Goal: Task Accomplishment & Management: Complete application form

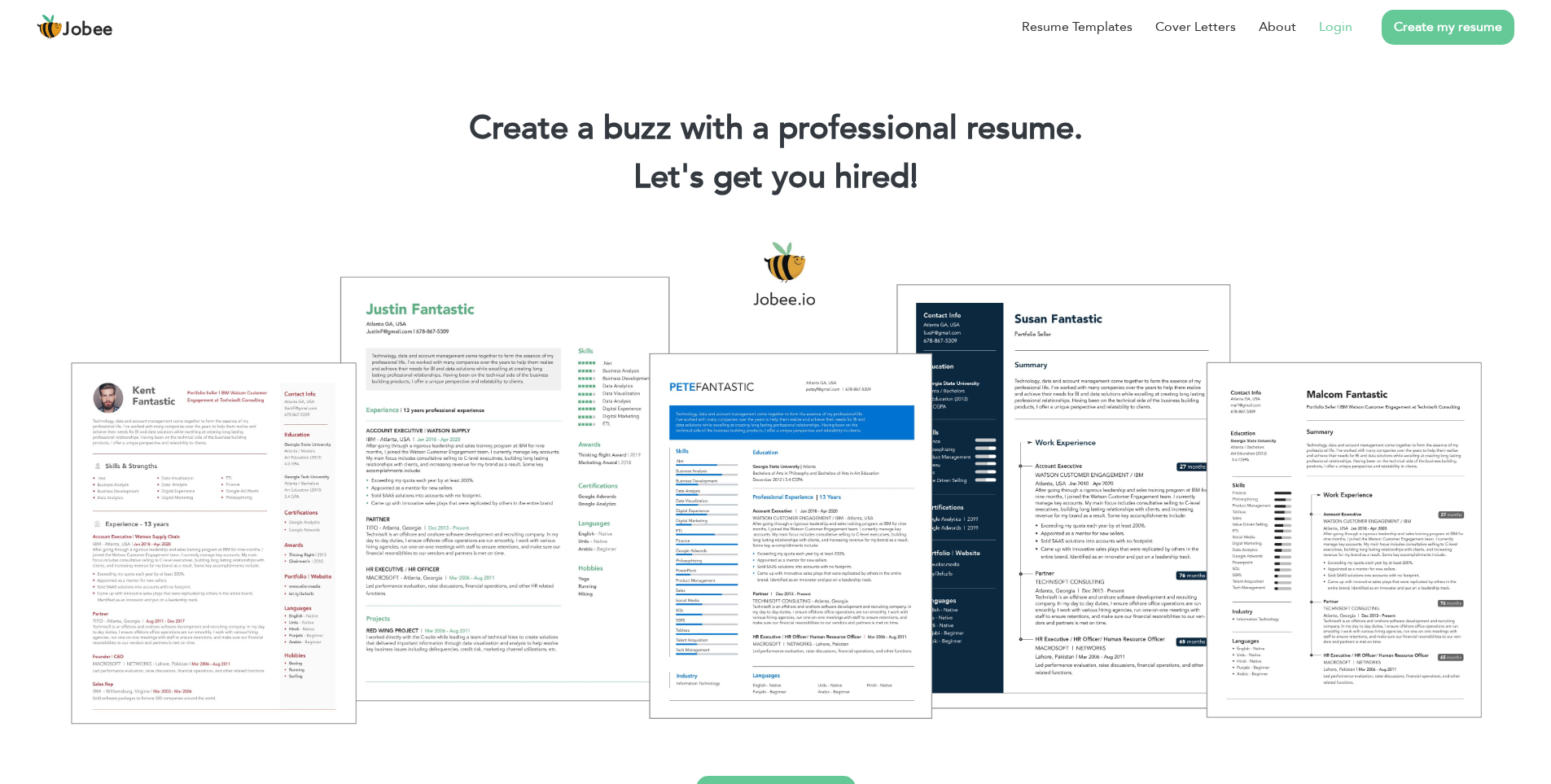
click at [1338, 23] on link "Login" at bounding box center [1336, 27] width 33 height 19
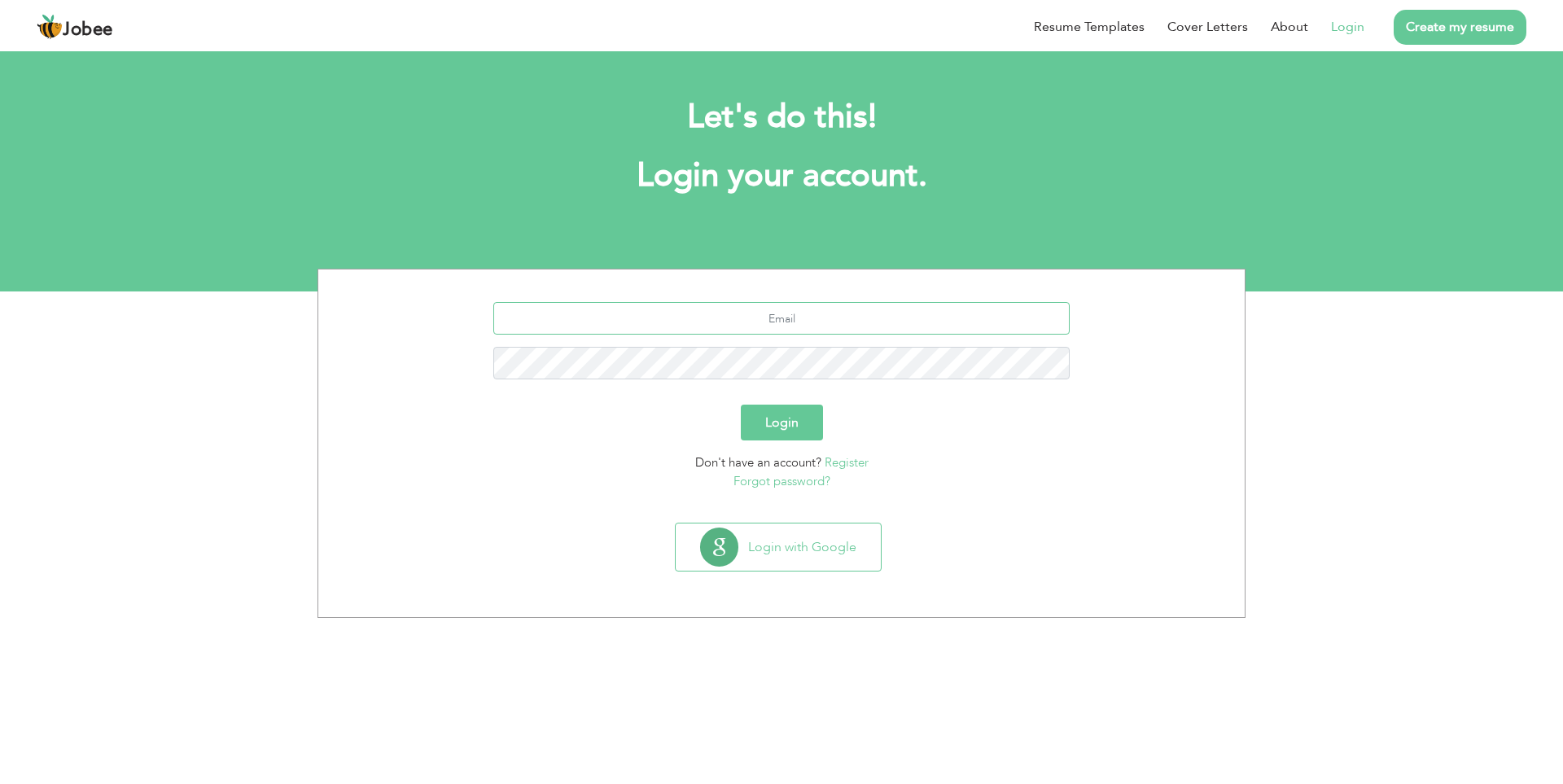
click at [628, 310] on input "text" at bounding box center [782, 318] width 578 height 33
type input "syedarabeen27@gmail.com"
click at [741, 405] on button "Login" at bounding box center [782, 422] width 83 height 36
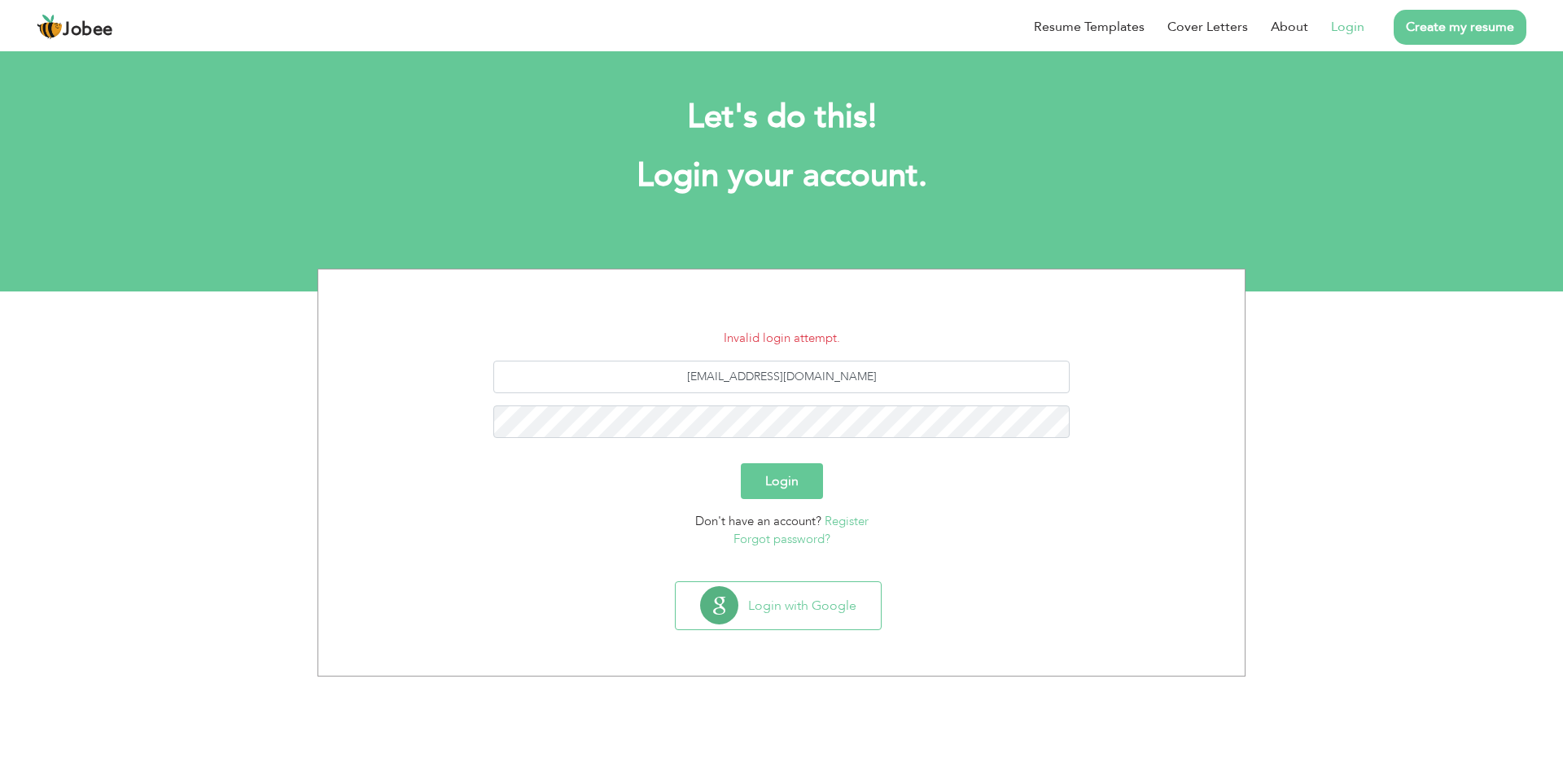
click at [797, 538] on link "Forgot password?" at bounding box center [782, 539] width 97 height 16
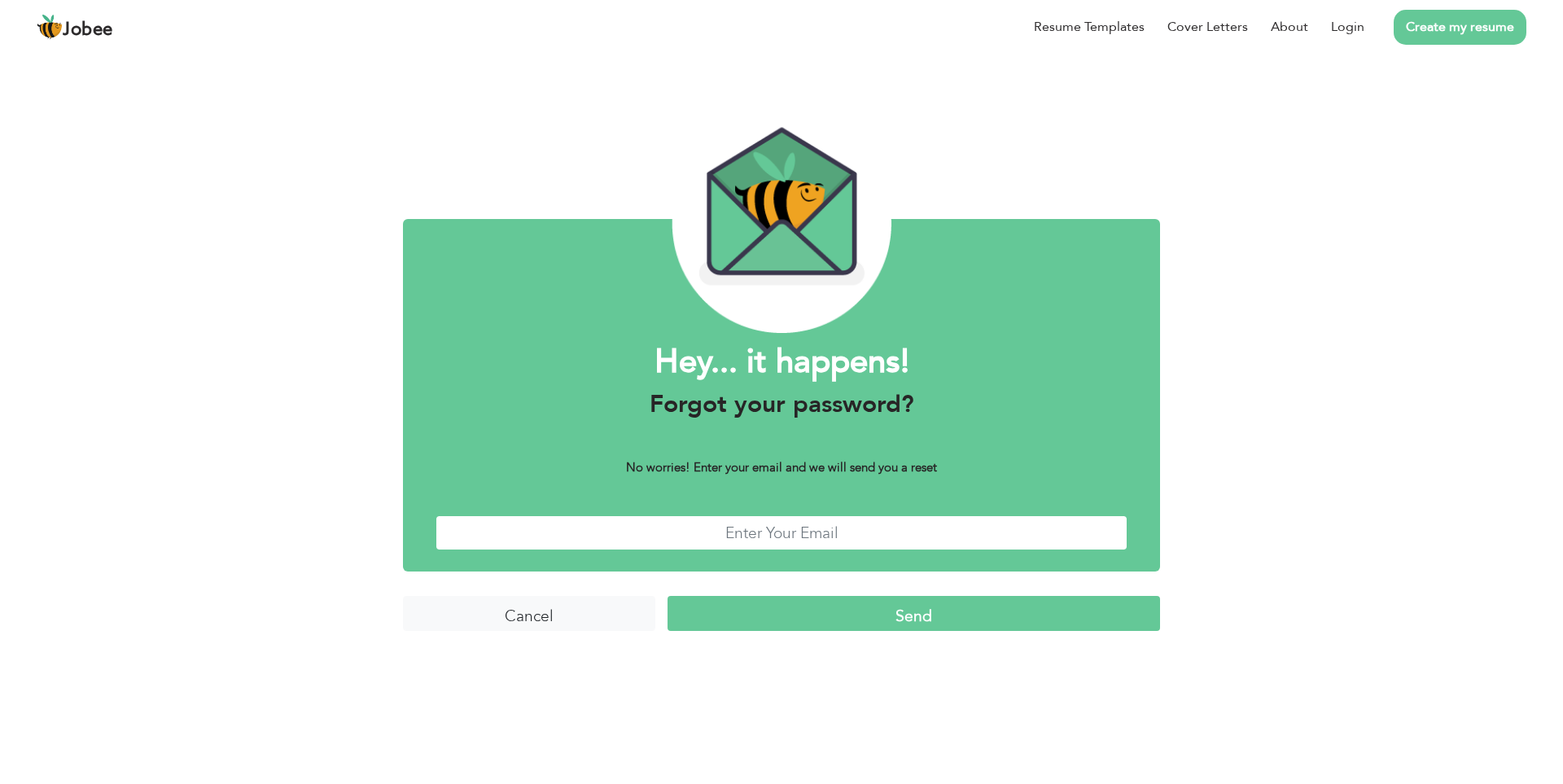
click at [780, 535] on input "text" at bounding box center [782, 533] width 692 height 35
type input "syedarabeen27@gmail.com"
click at [668, 596] on input "Send" at bounding box center [914, 613] width 492 height 35
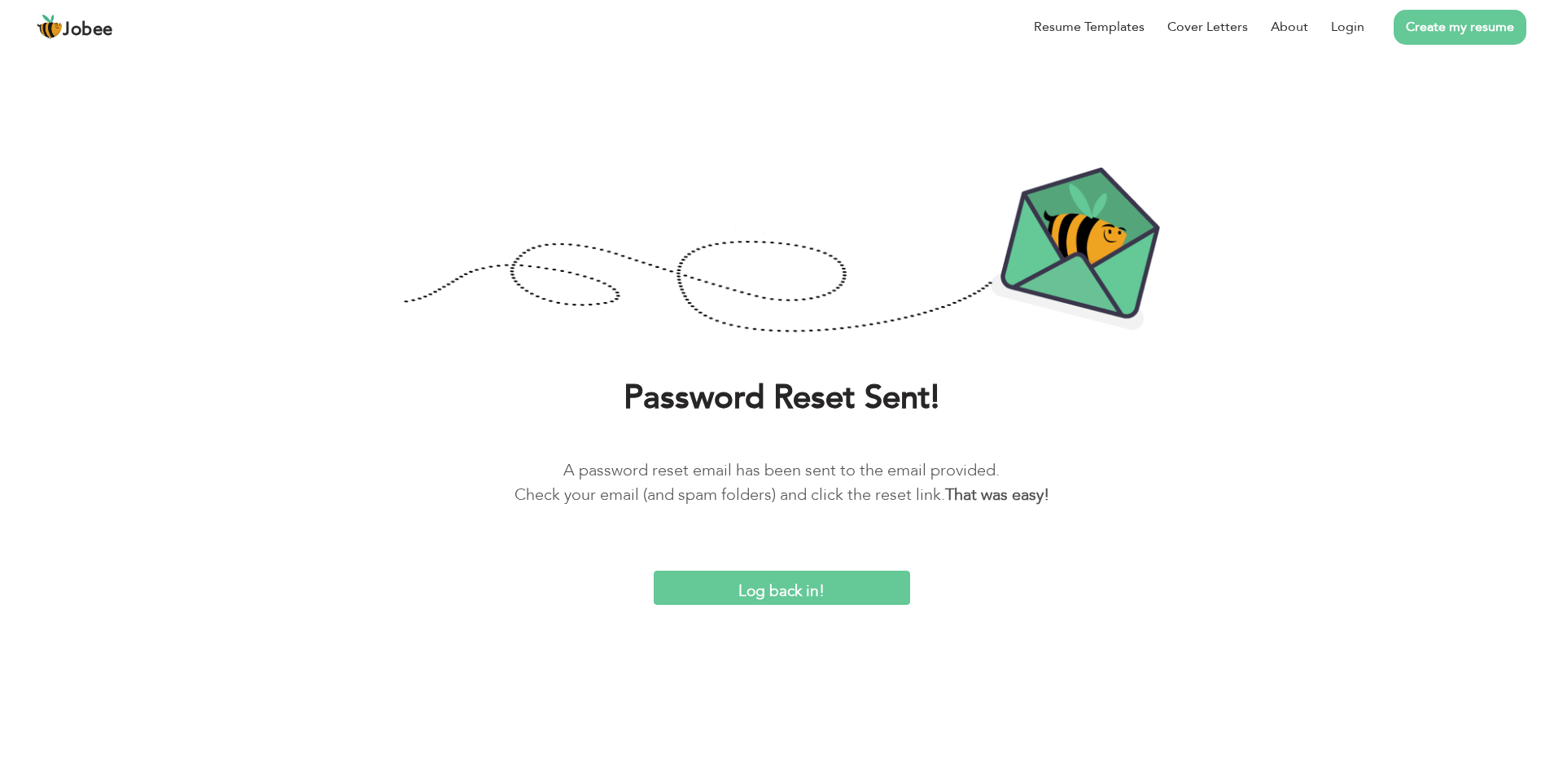
click at [749, 573] on input "Log back in!" at bounding box center [782, 588] width 256 height 35
click at [834, 573] on input "Log back in!" at bounding box center [782, 588] width 256 height 35
click at [1338, 22] on link "Login" at bounding box center [1347, 27] width 33 height 19
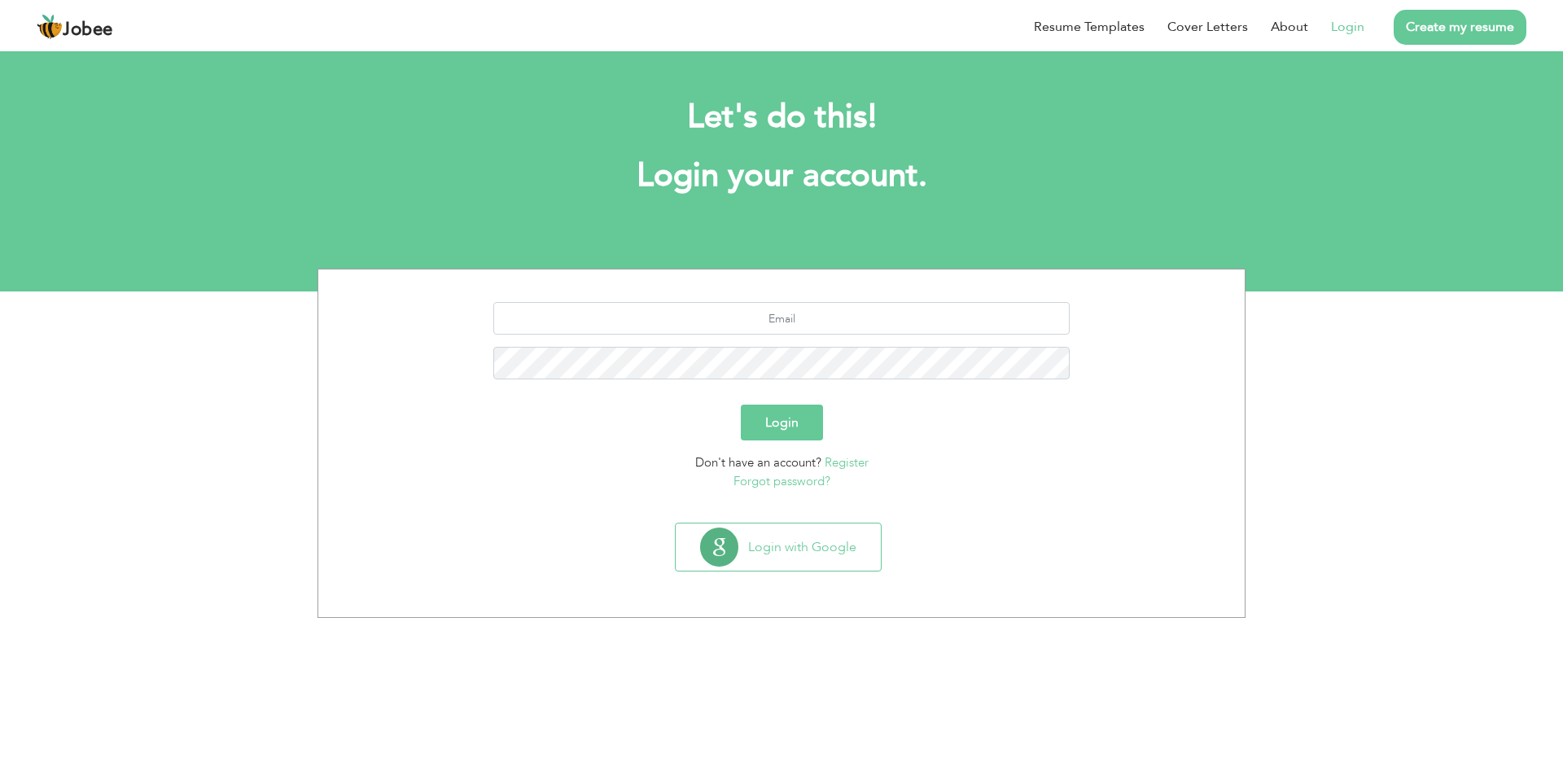
click at [806, 297] on section "Login Don't have an account? Register Forgot password?" at bounding box center [781, 393] width 902 height 246
click at [806, 312] on input "text" at bounding box center [782, 318] width 578 height 33
type input "r"
type input "[EMAIL_ADDRESS][DOMAIN_NAME]"
click at [741, 405] on button "Login" at bounding box center [782, 422] width 83 height 36
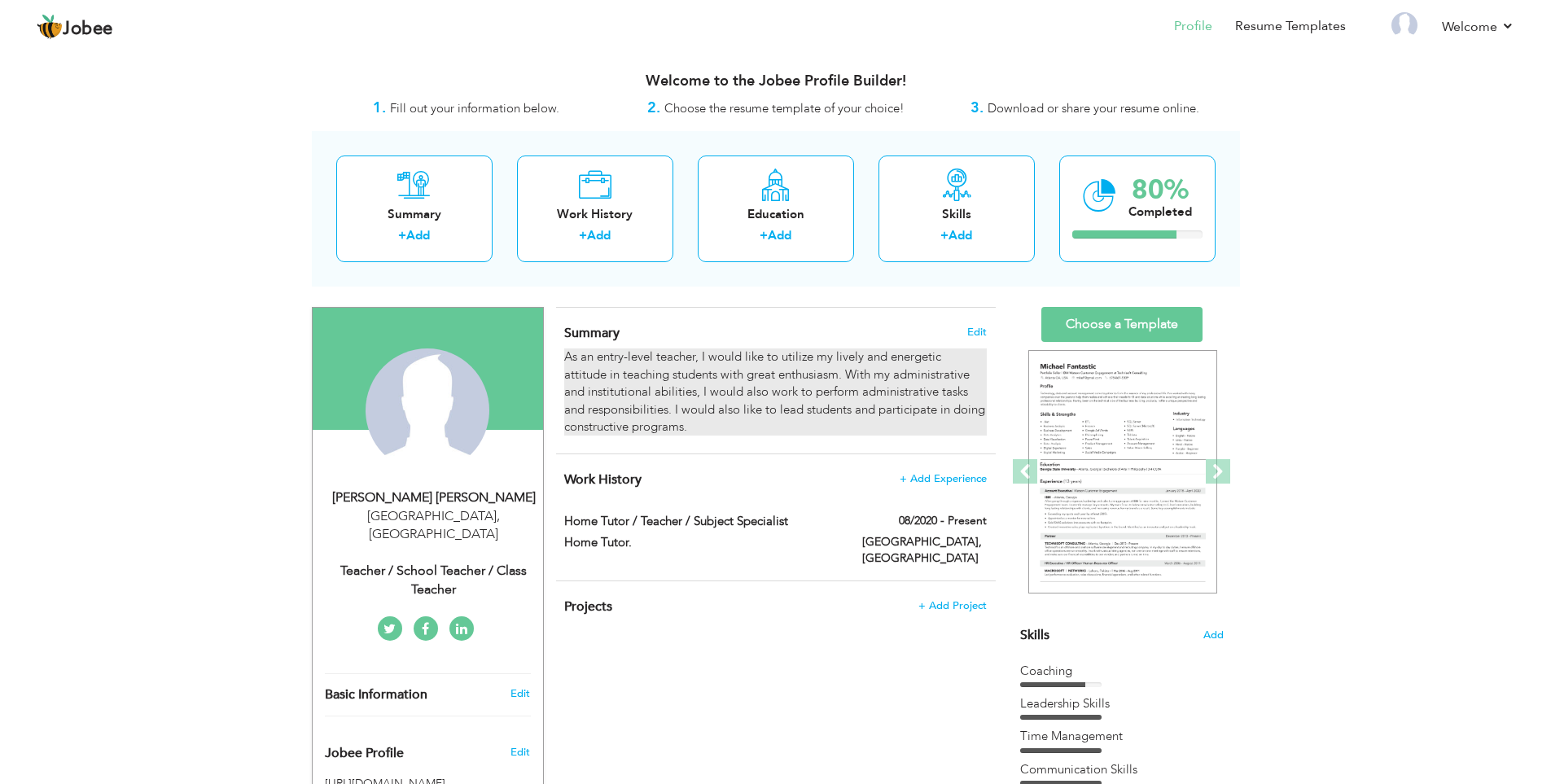
click at [669, 410] on div "As an entry-level teacher, I would like to utilize my lively and energetic atti…" at bounding box center [775, 392] width 421 height 87
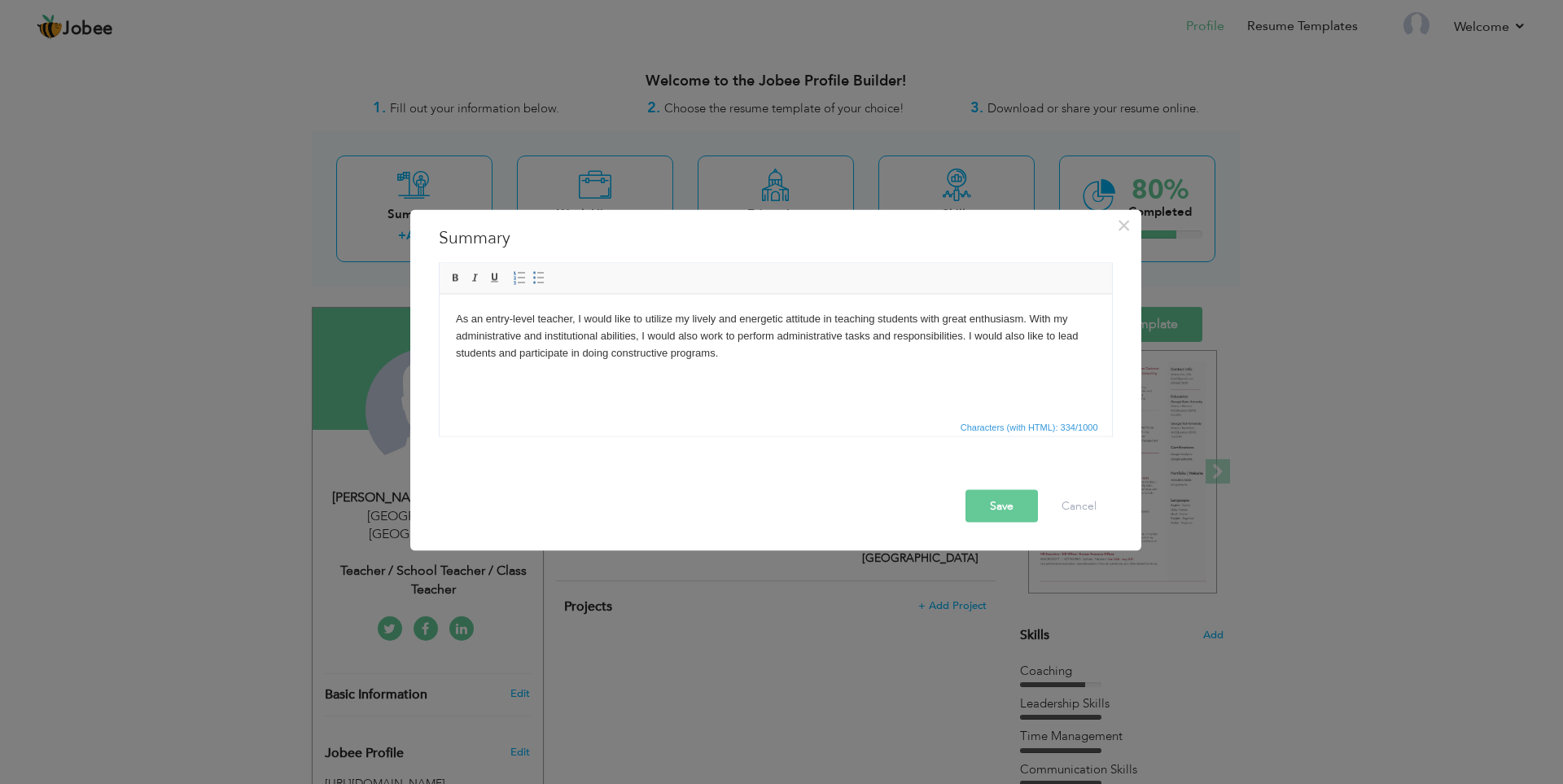
click at [755, 355] on body "As an entry-level teacher, I would like to utilize my lively and energetic atti…" at bounding box center [775, 336] width 640 height 50
click at [1012, 502] on button "Save" at bounding box center [1002, 506] width 73 height 33
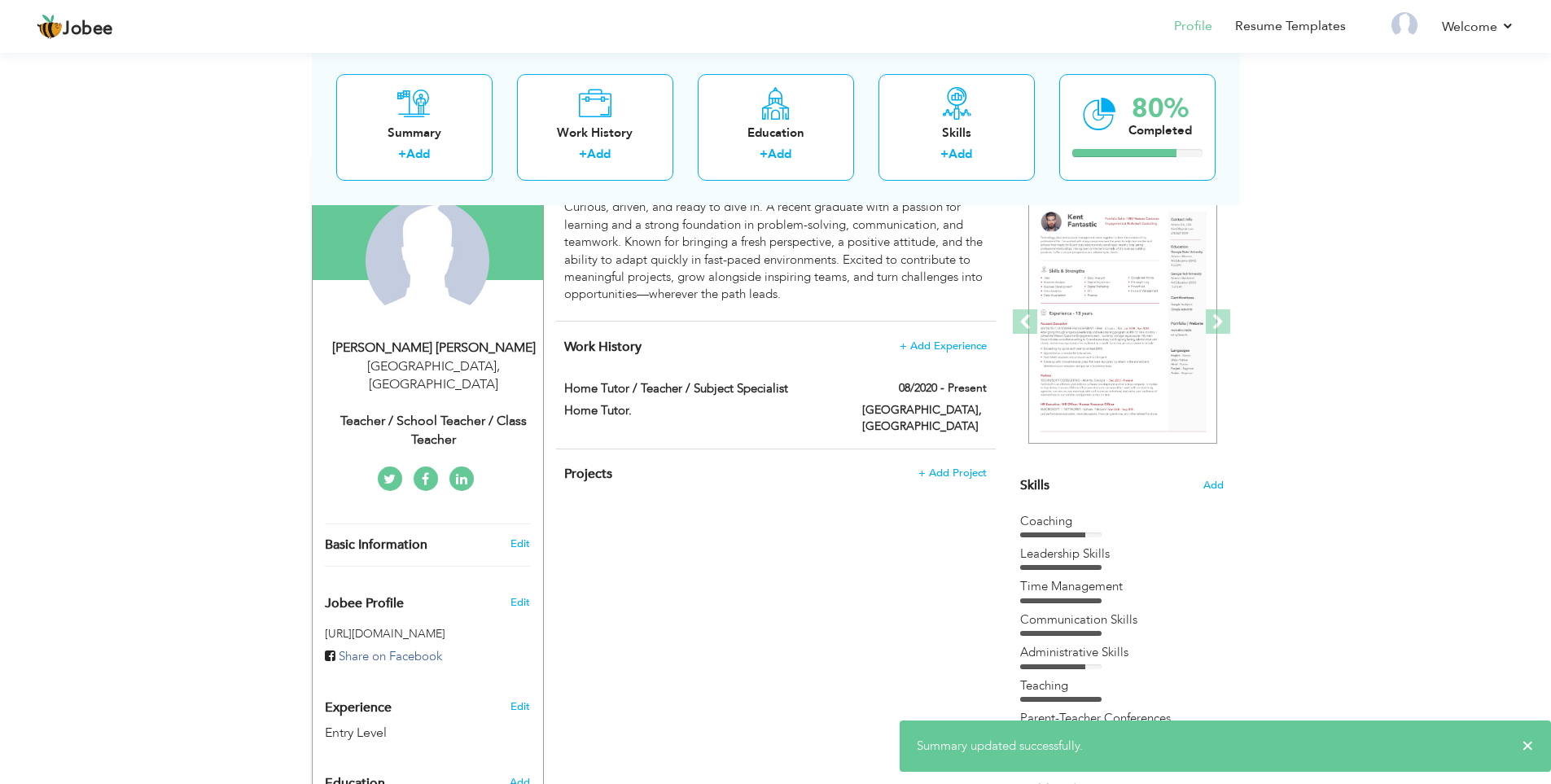
scroll to position [163, 0]
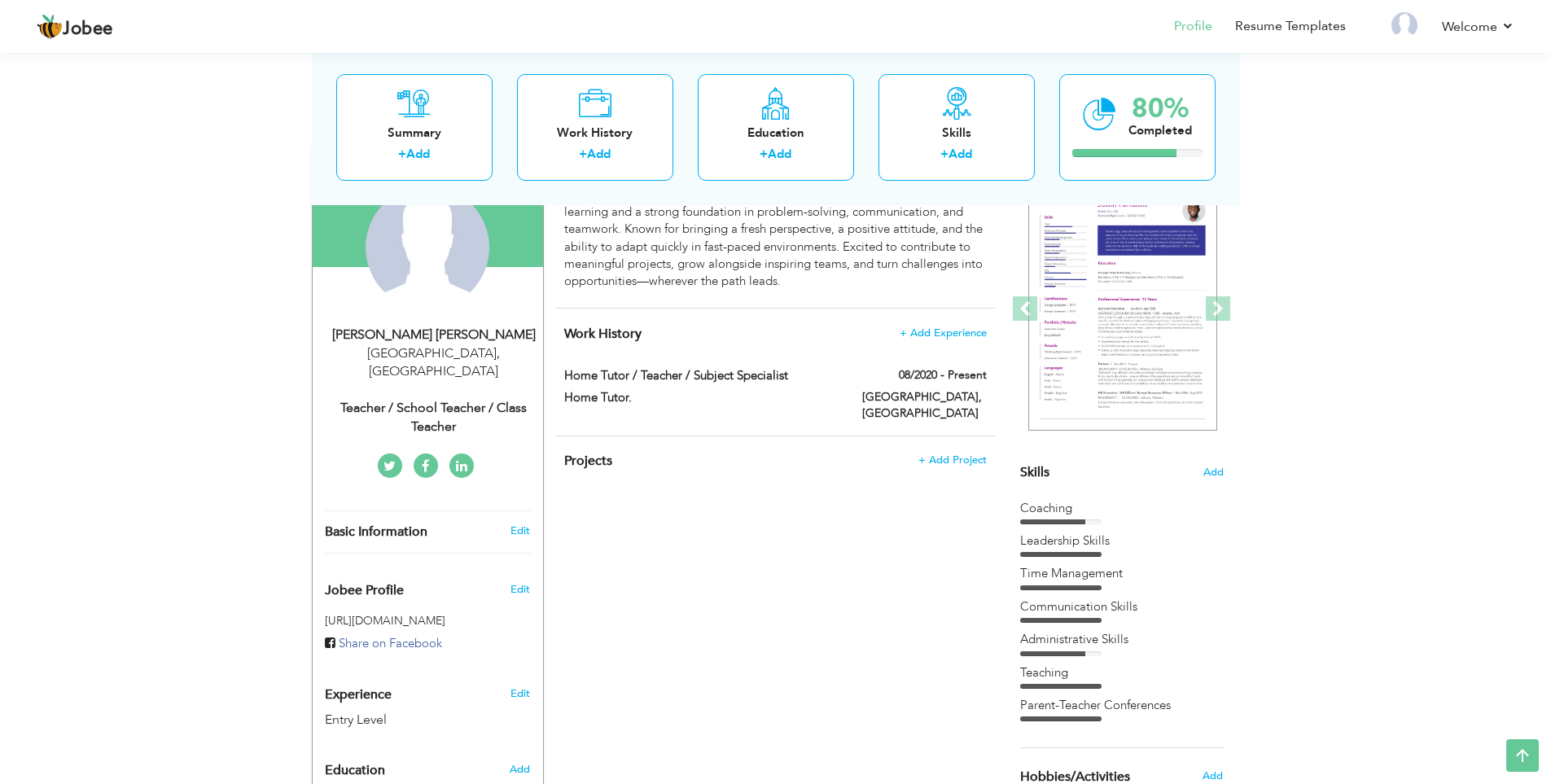
click at [426, 399] on div "Teacher / School Teacher / Class Teacher" at bounding box center [434, 417] width 218 height 38
type input "[MEDICAL_DATA][PERSON_NAME]"
type input "Zafar"
type input "03181195561"
select select "number:166"
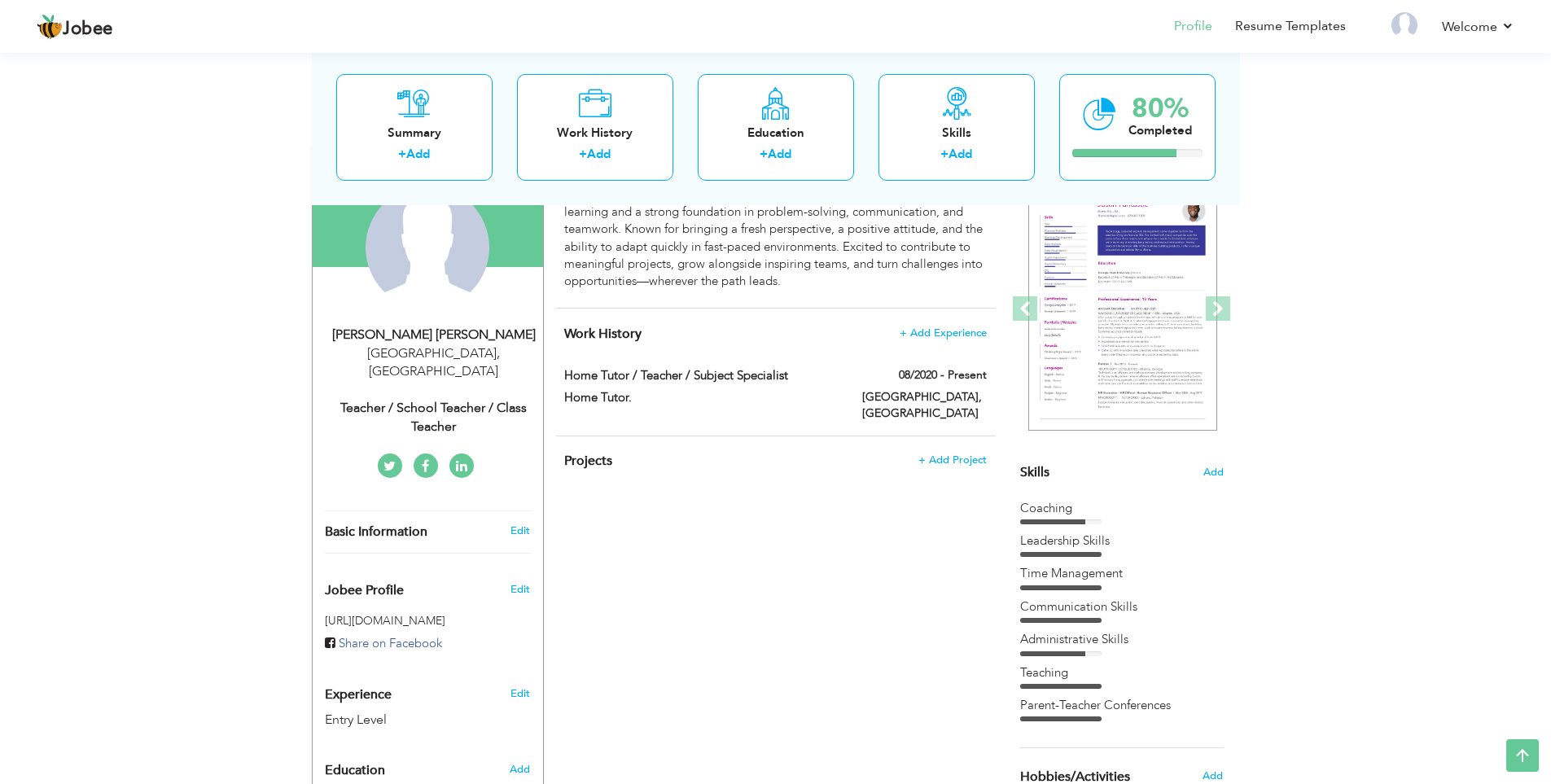
type input "[GEOGRAPHIC_DATA]"
select select "number:1"
type input "Teacher / School Teacher / Class Teacher"
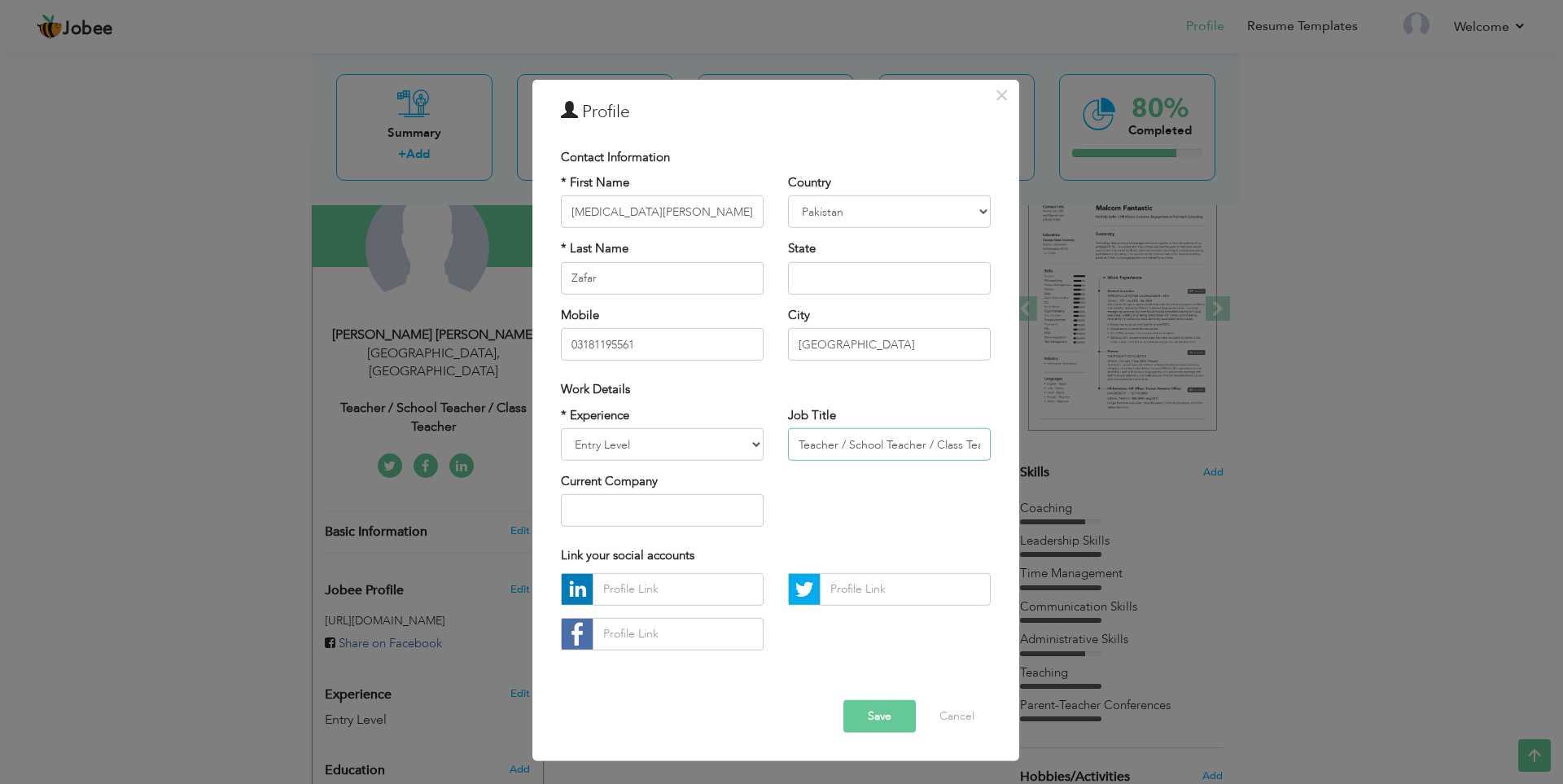
click at [808, 443] on input "Teacher / School Teacher / Class Teacher" at bounding box center [889, 444] width 203 height 33
click at [879, 708] on button "Save" at bounding box center [880, 716] width 73 height 33
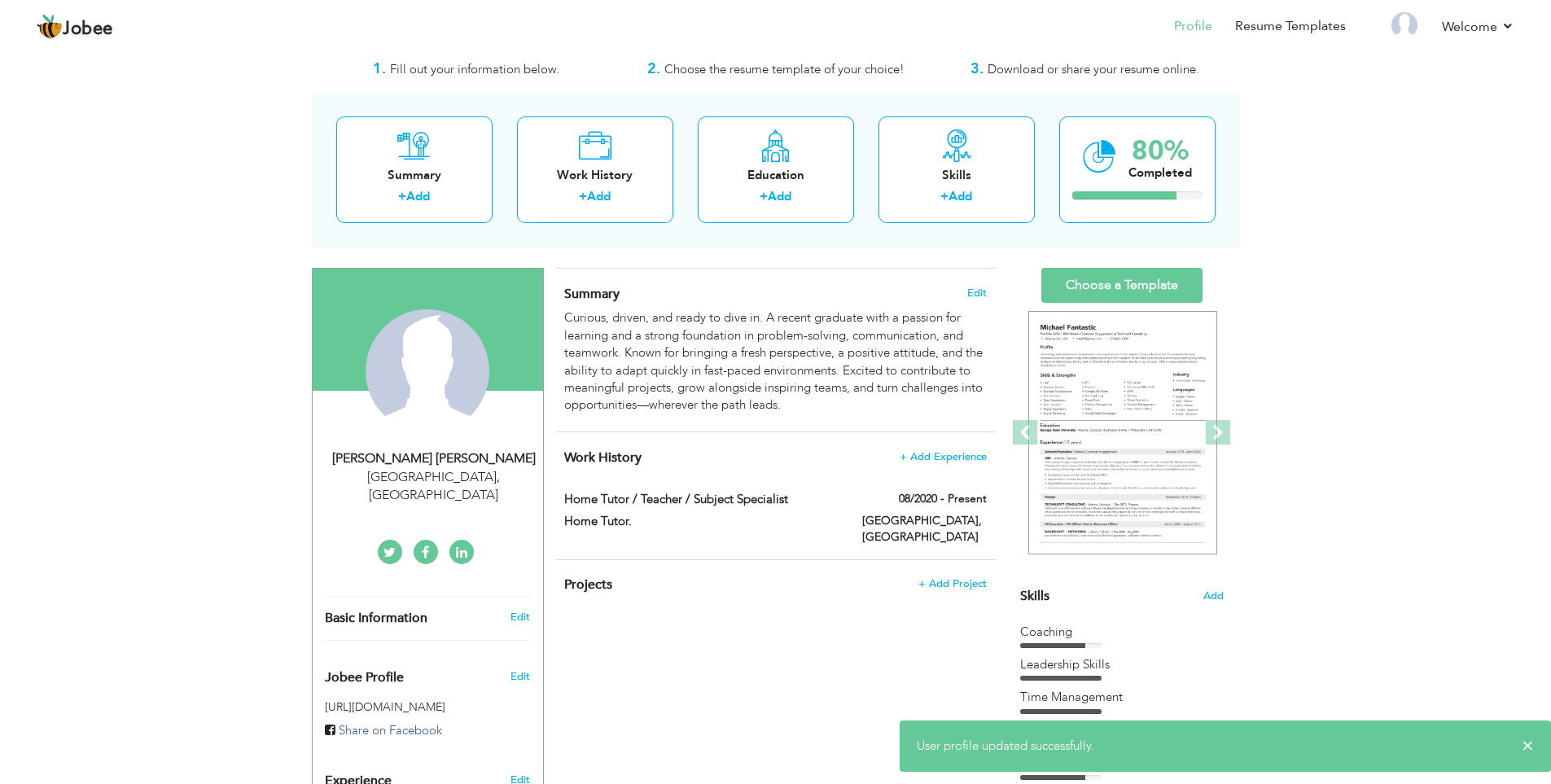
scroll to position [0, 0]
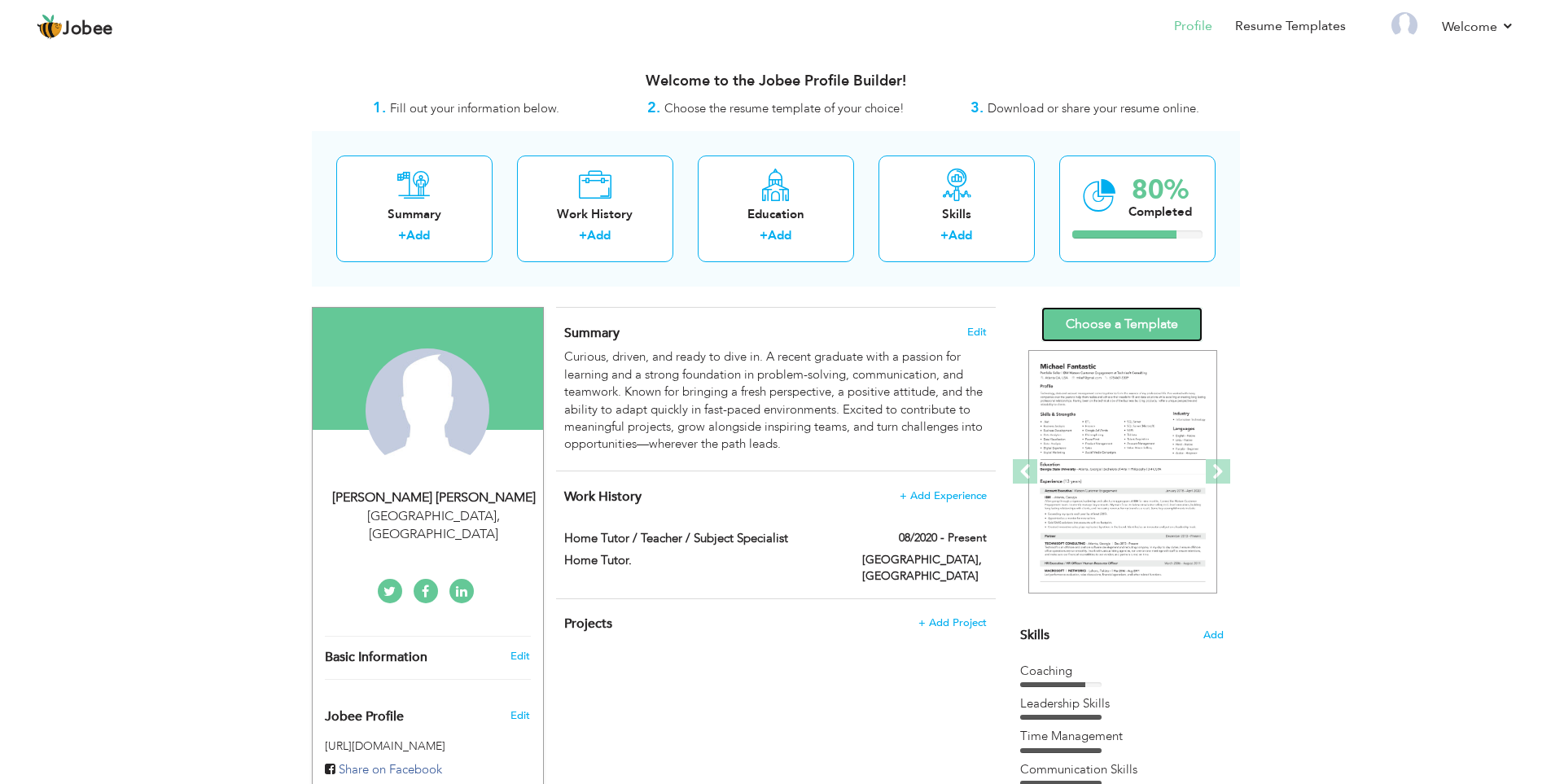
click at [1183, 332] on link "Choose a Template" at bounding box center [1122, 324] width 161 height 35
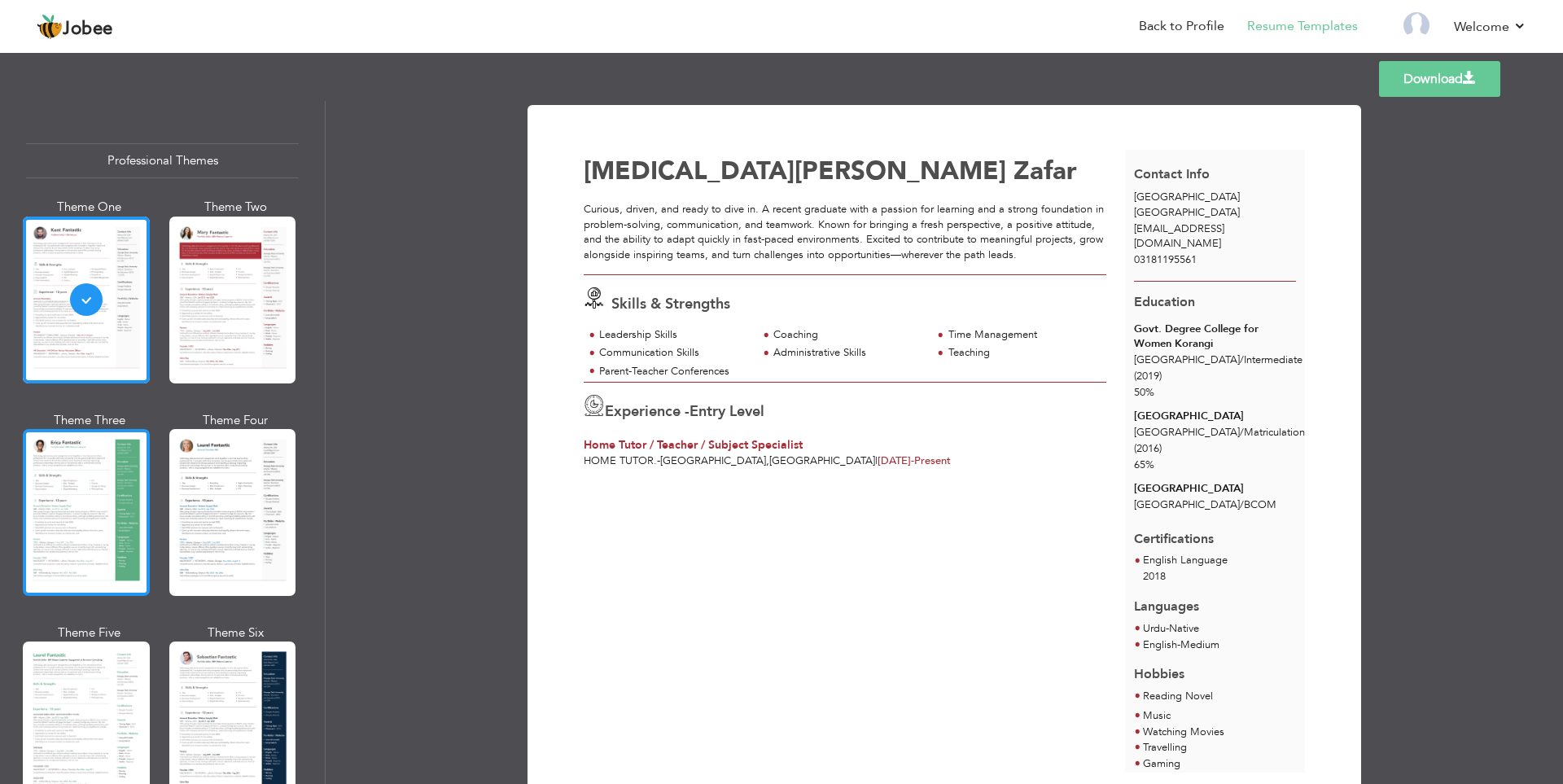
click at [76, 539] on div at bounding box center [85, 512] width 127 height 167
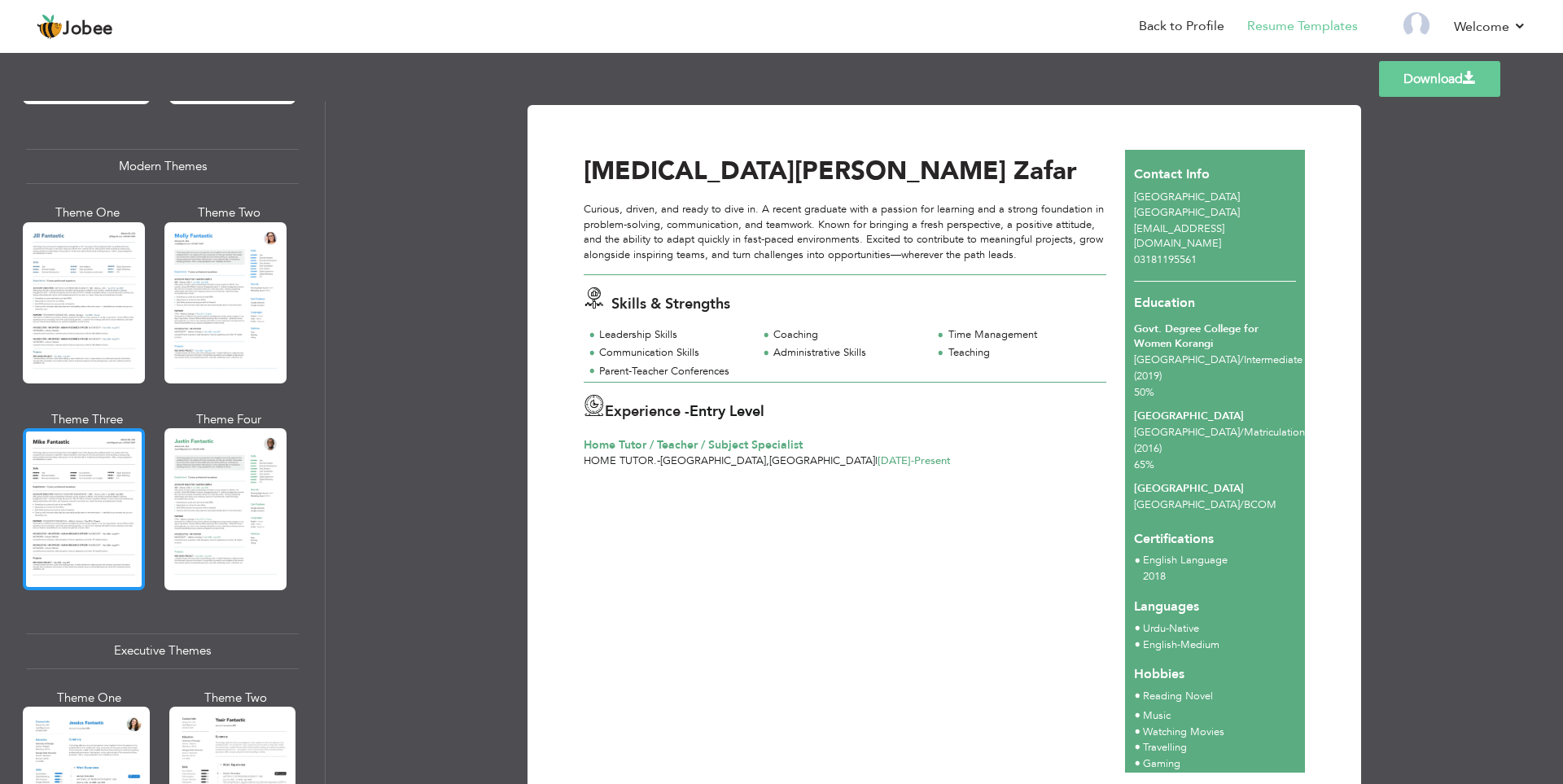
scroll to position [733, 0]
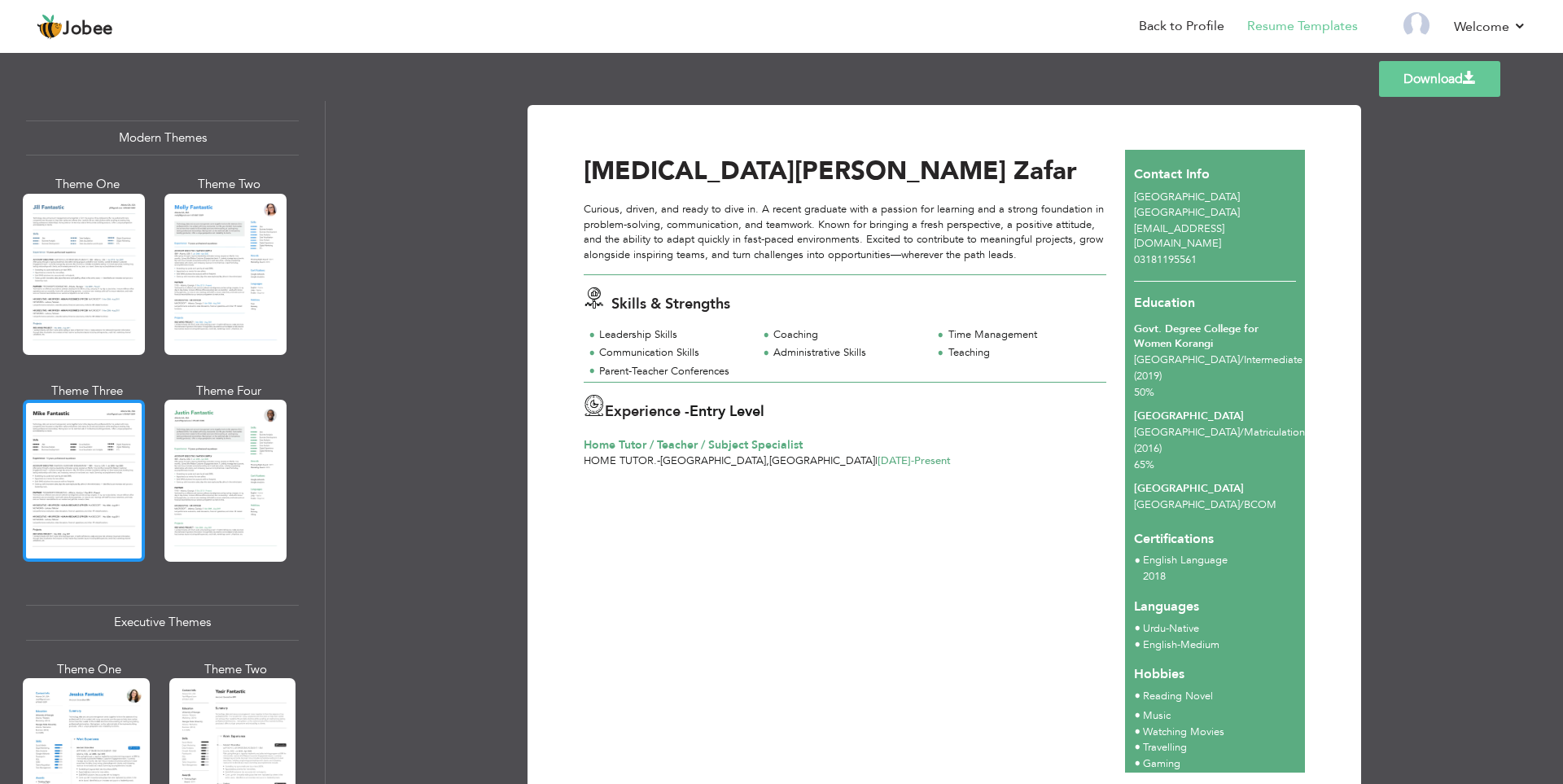
click at [73, 493] on div at bounding box center [83, 480] width 122 height 161
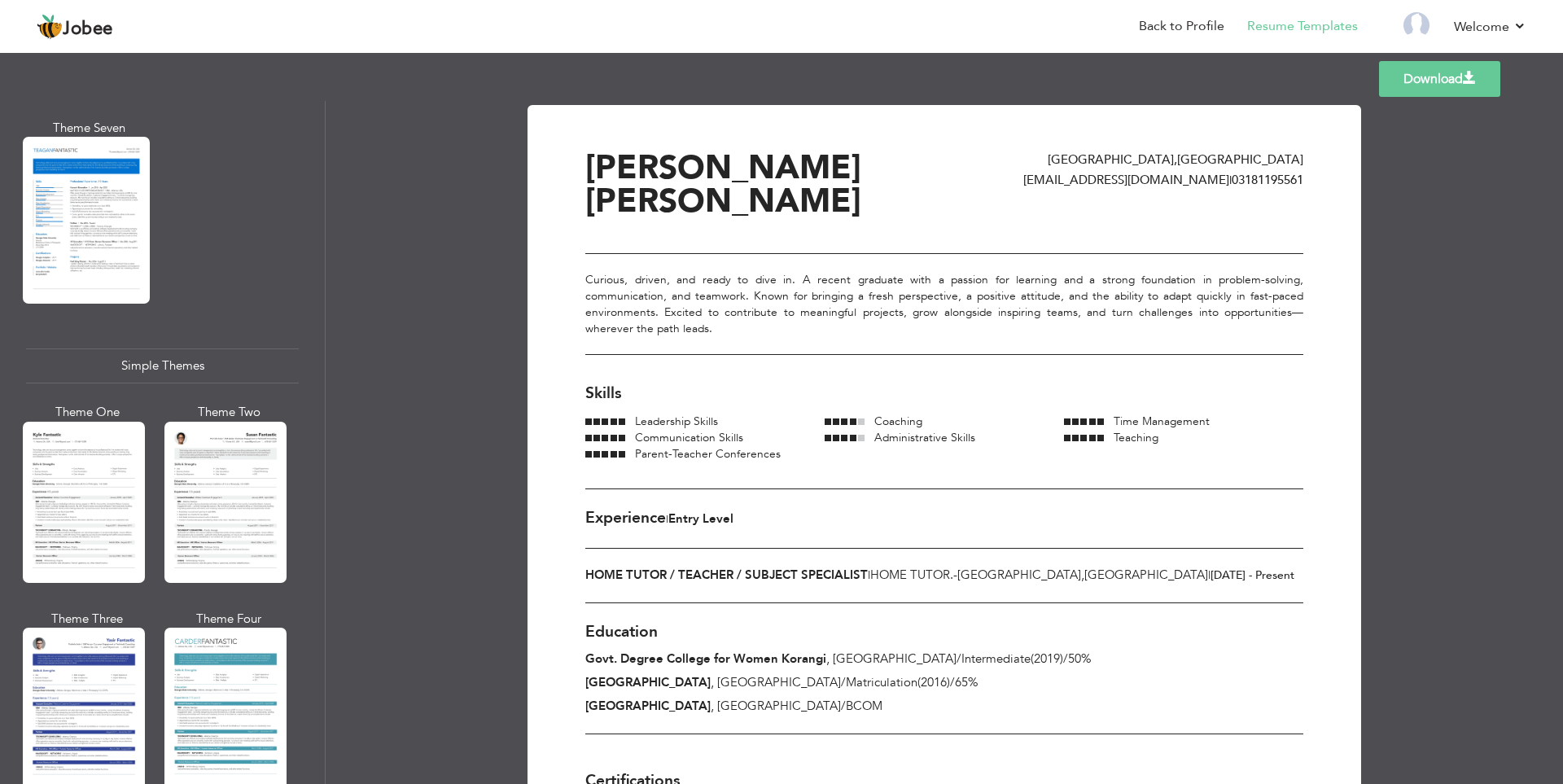
scroll to position [2635, 0]
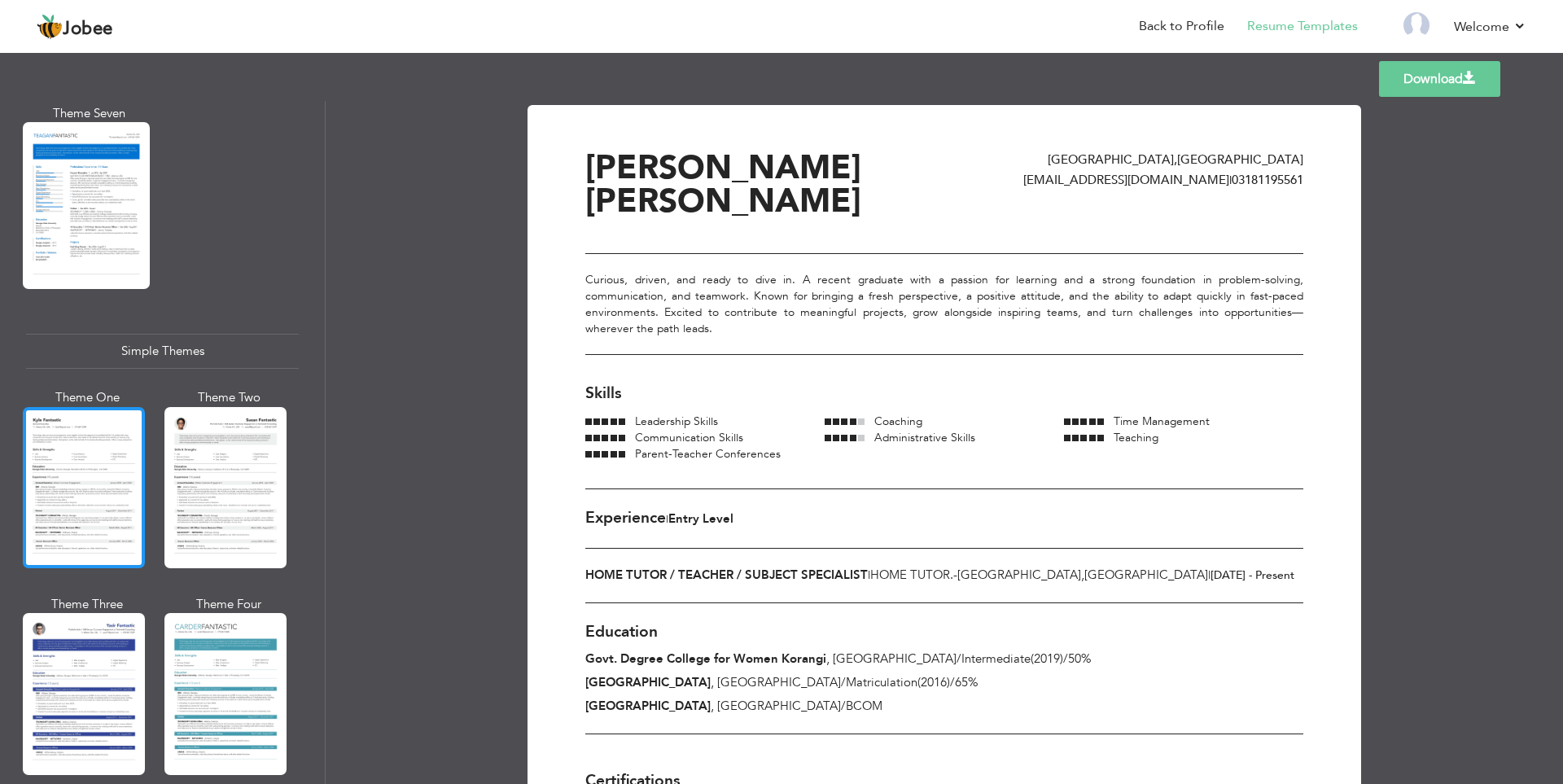
click at [134, 522] on div at bounding box center [83, 487] width 122 height 161
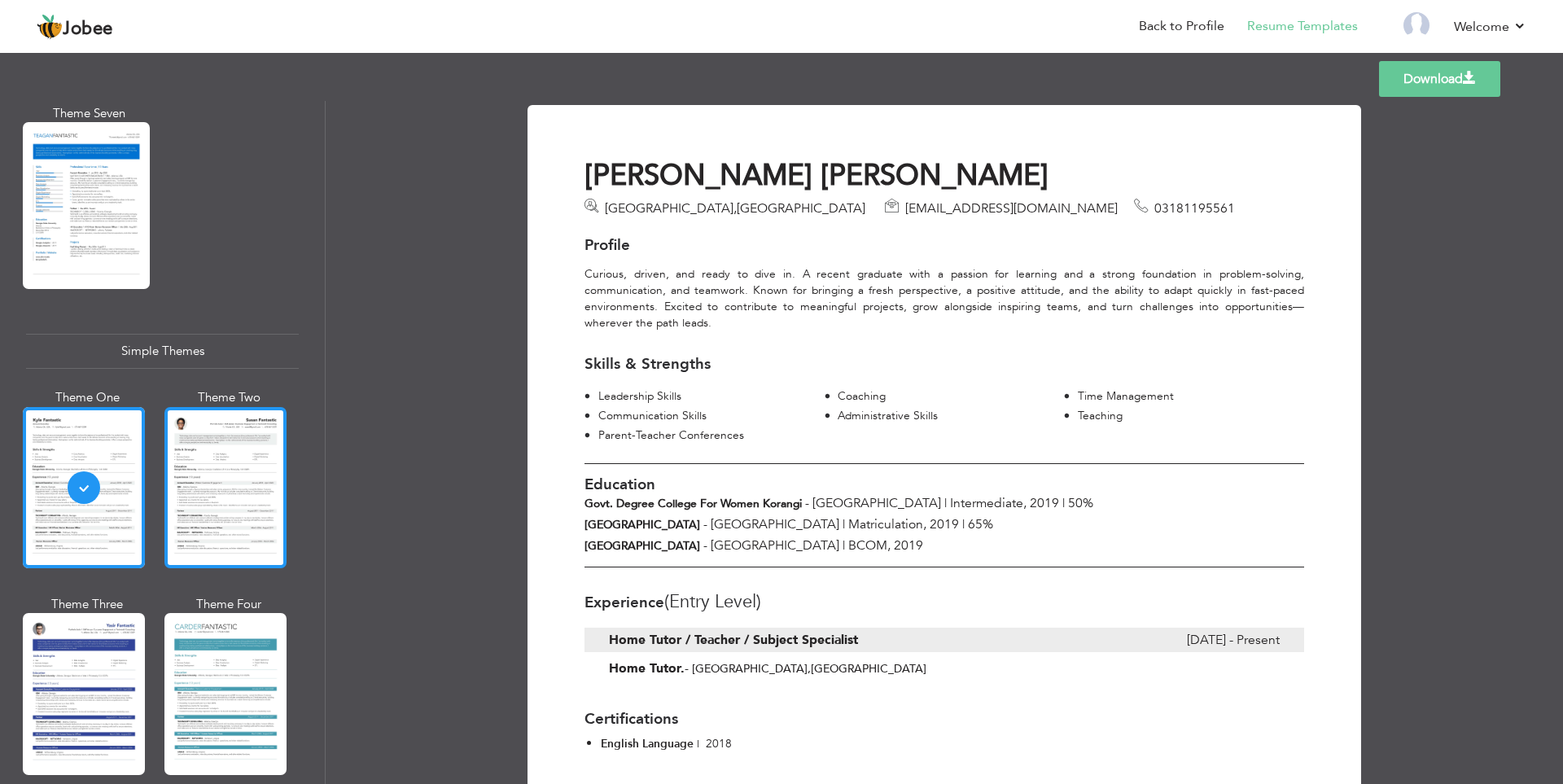
click at [189, 525] on div at bounding box center [225, 487] width 122 height 161
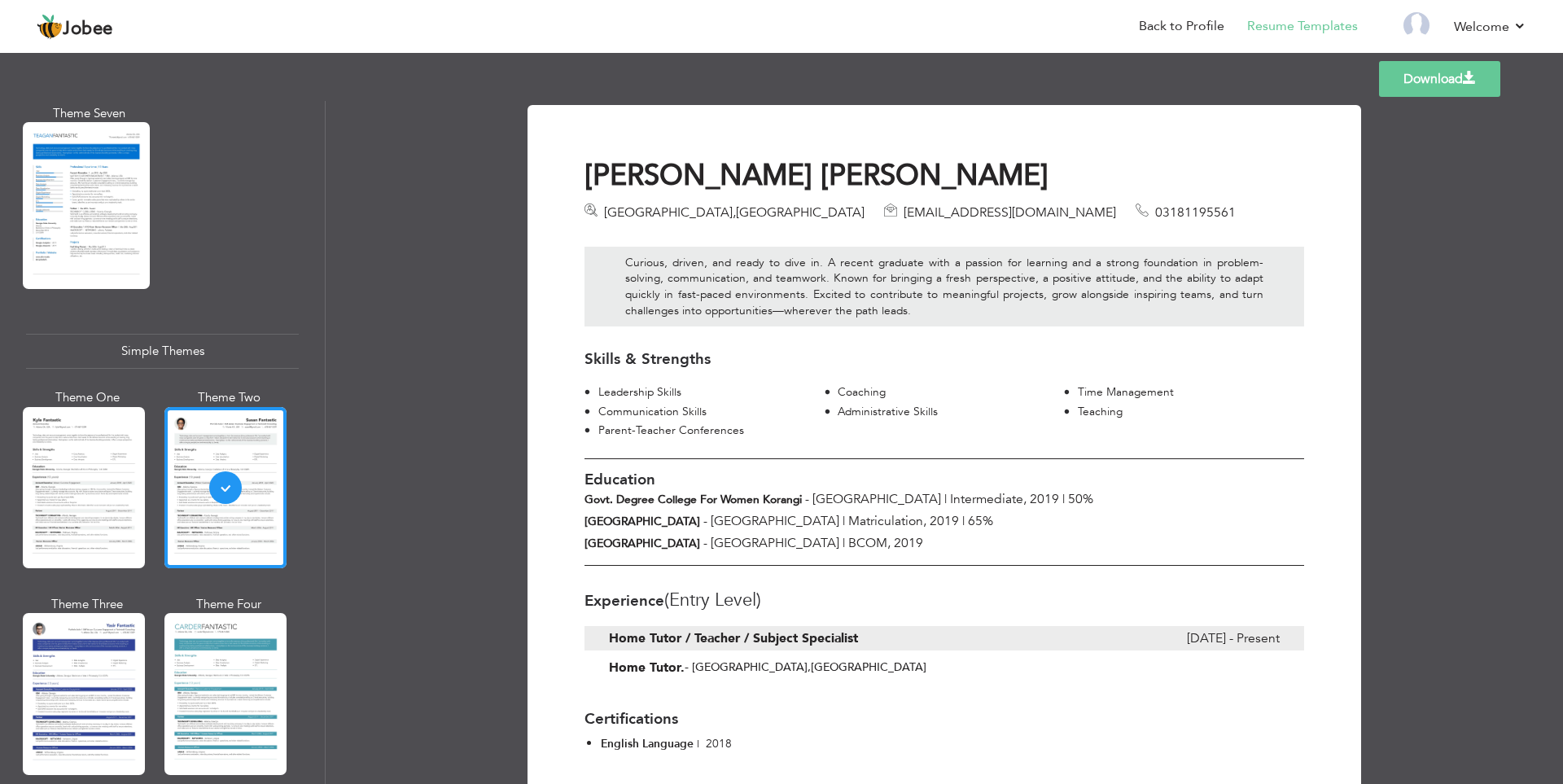
scroll to position [214, 0]
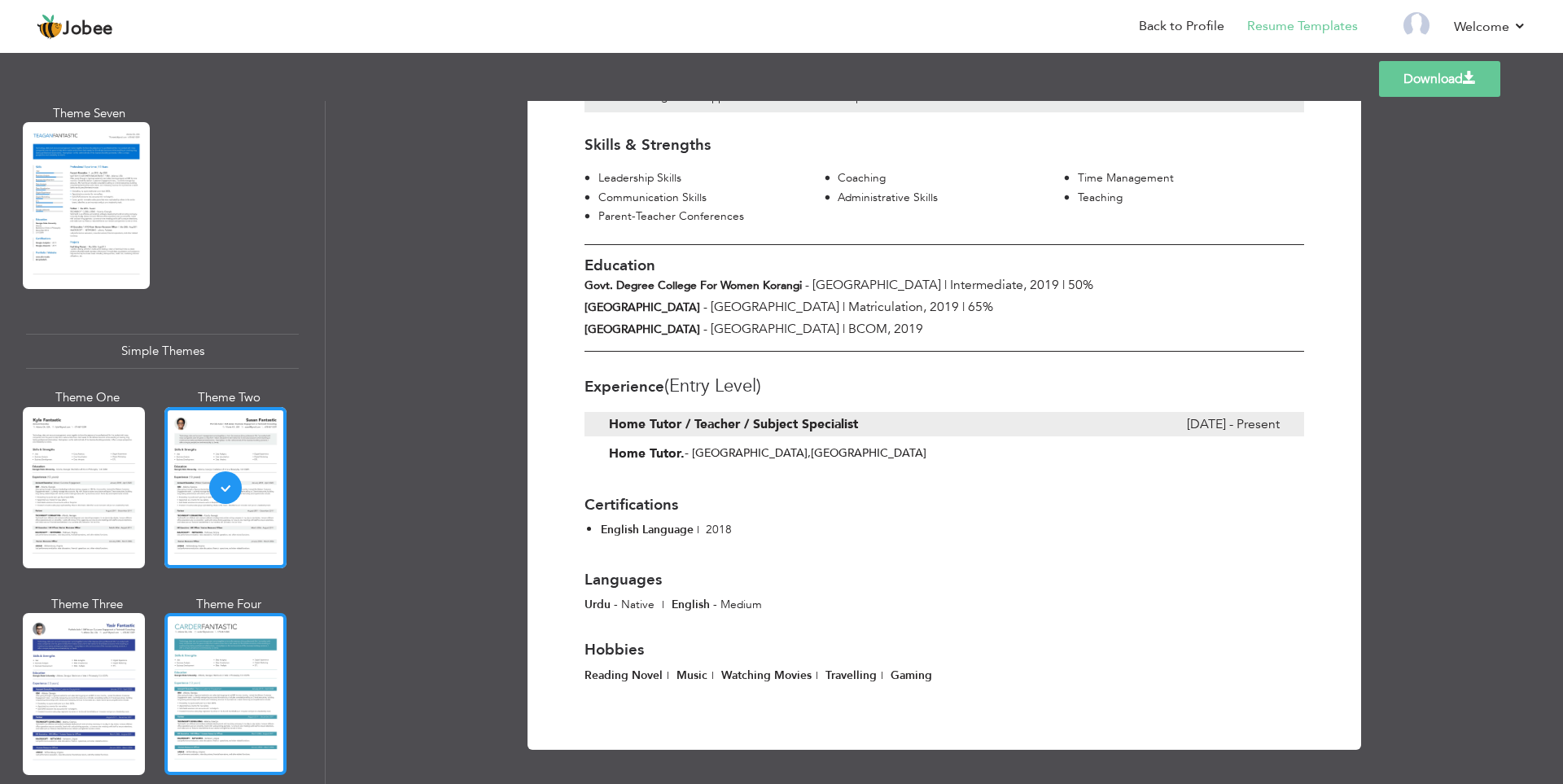
click at [195, 663] on div at bounding box center [225, 694] width 122 height 161
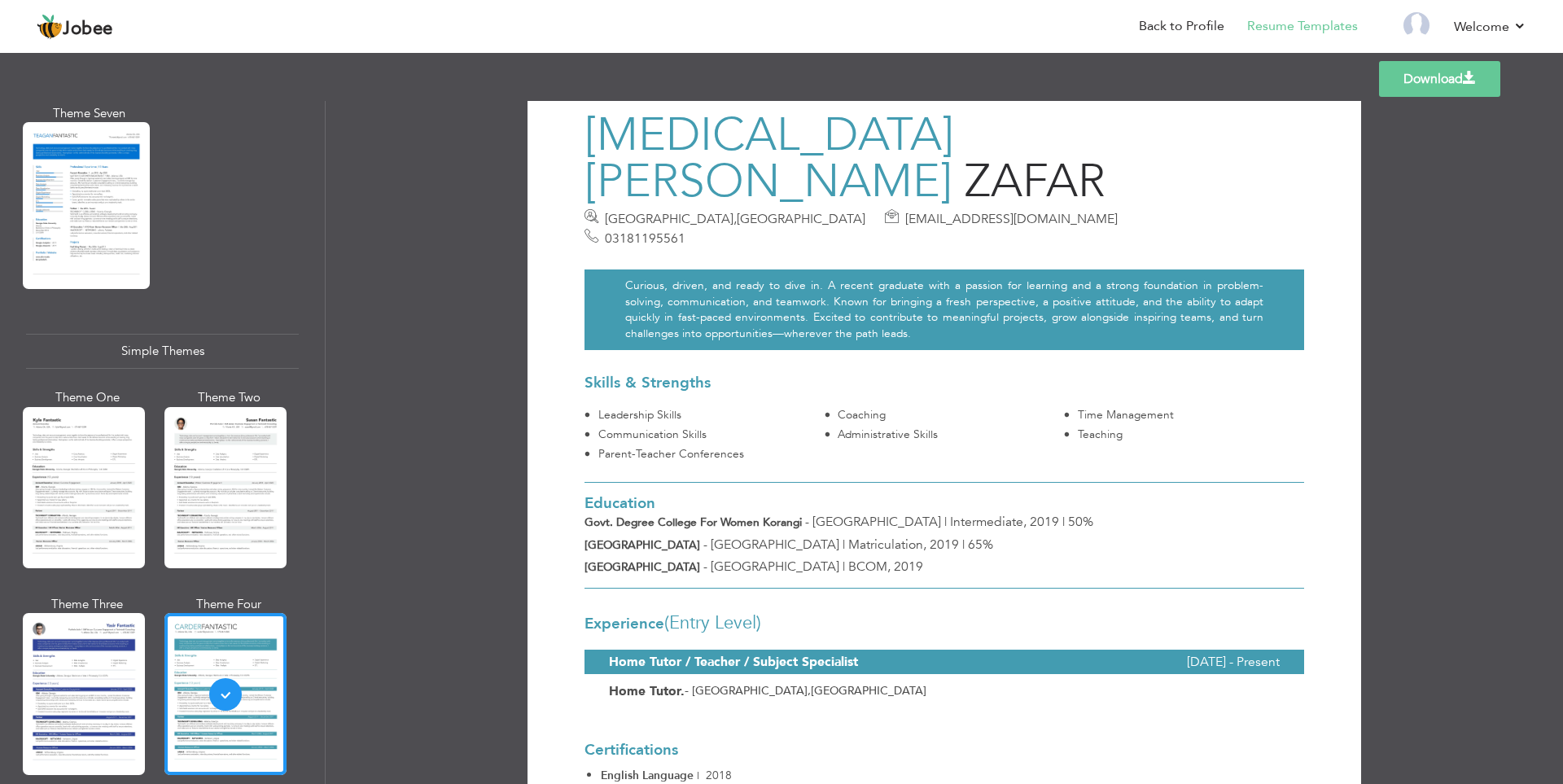
scroll to position [0, 0]
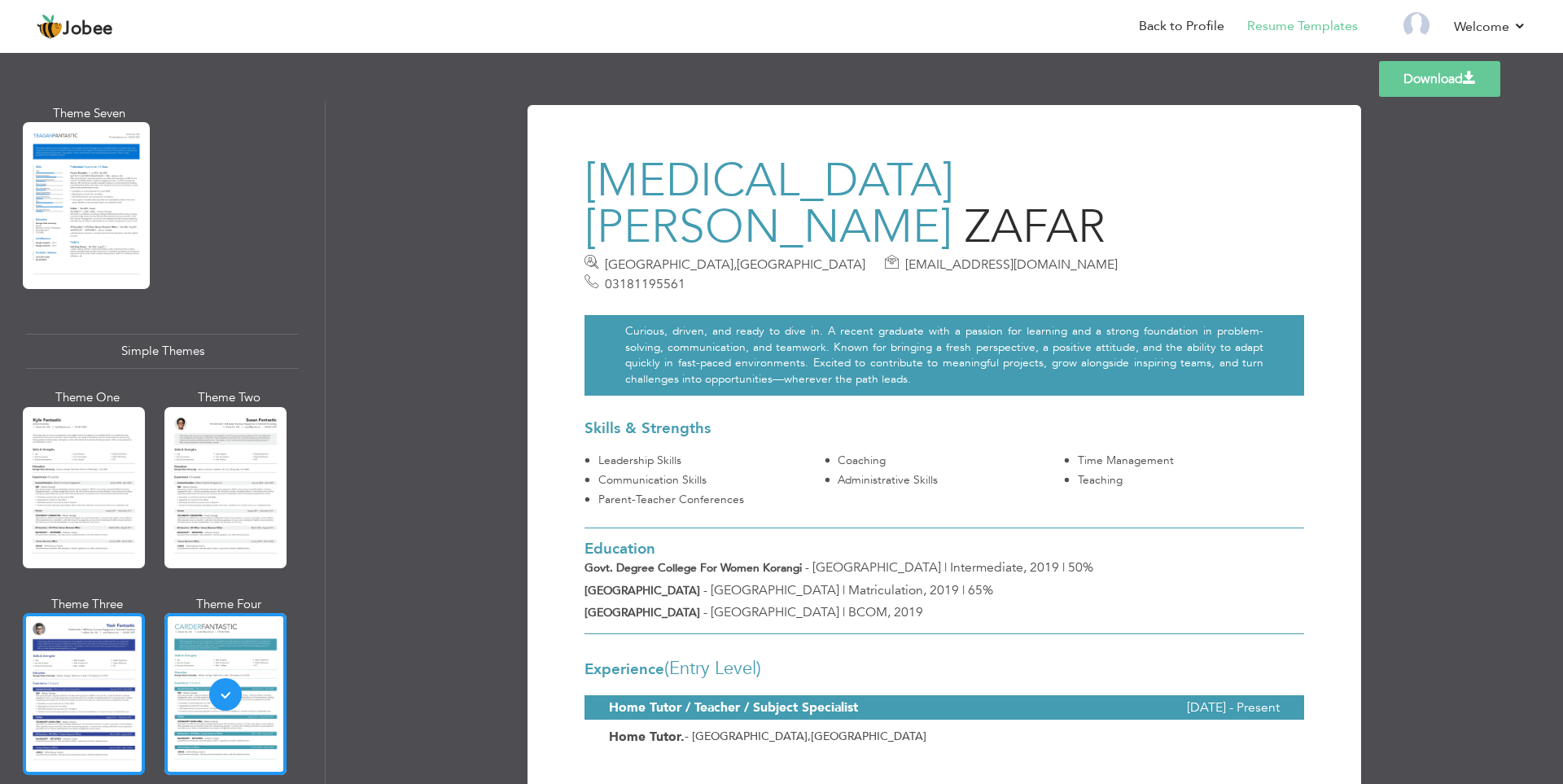
click at [96, 647] on div at bounding box center [83, 694] width 122 height 161
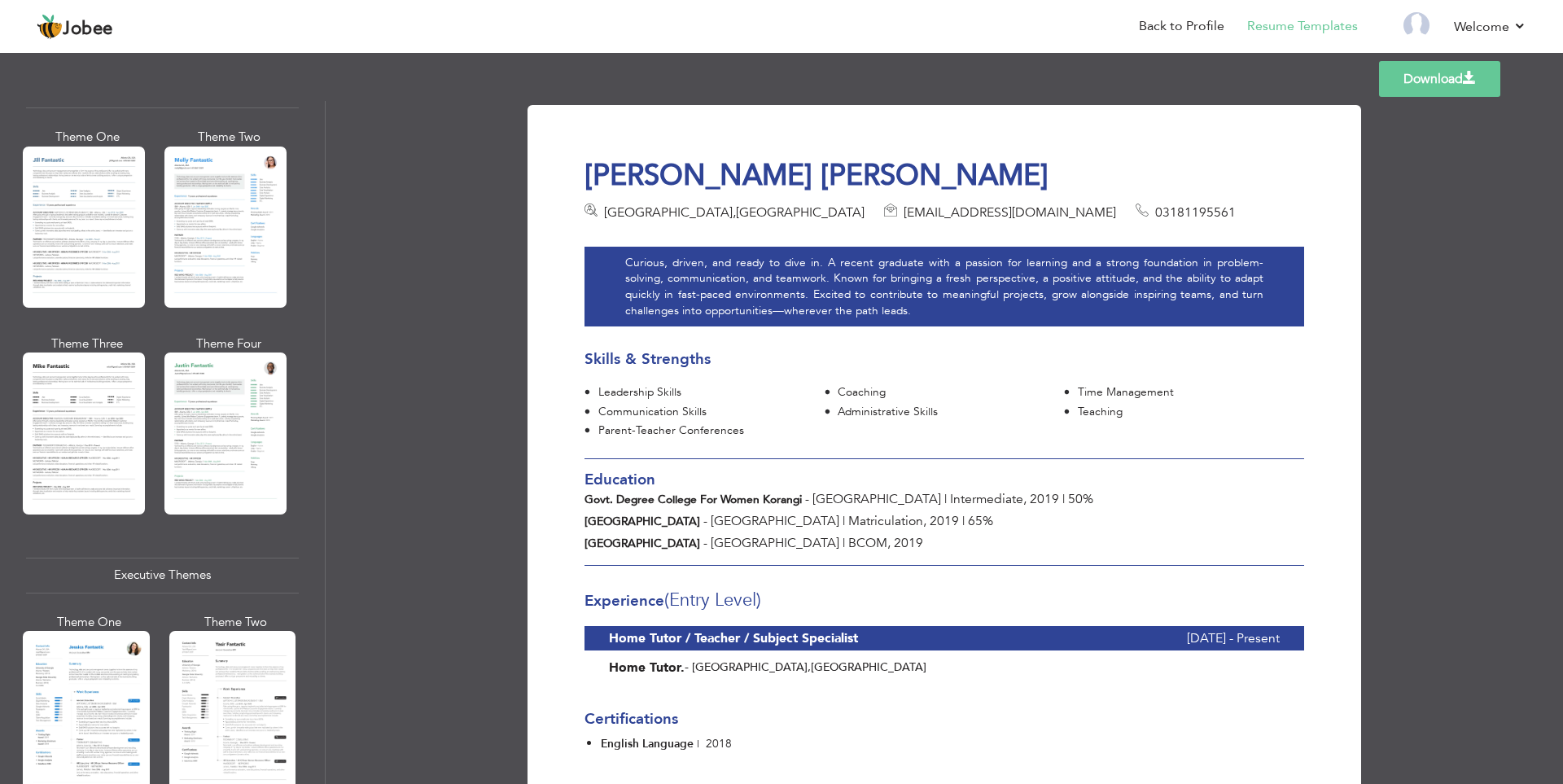
scroll to position [764, 0]
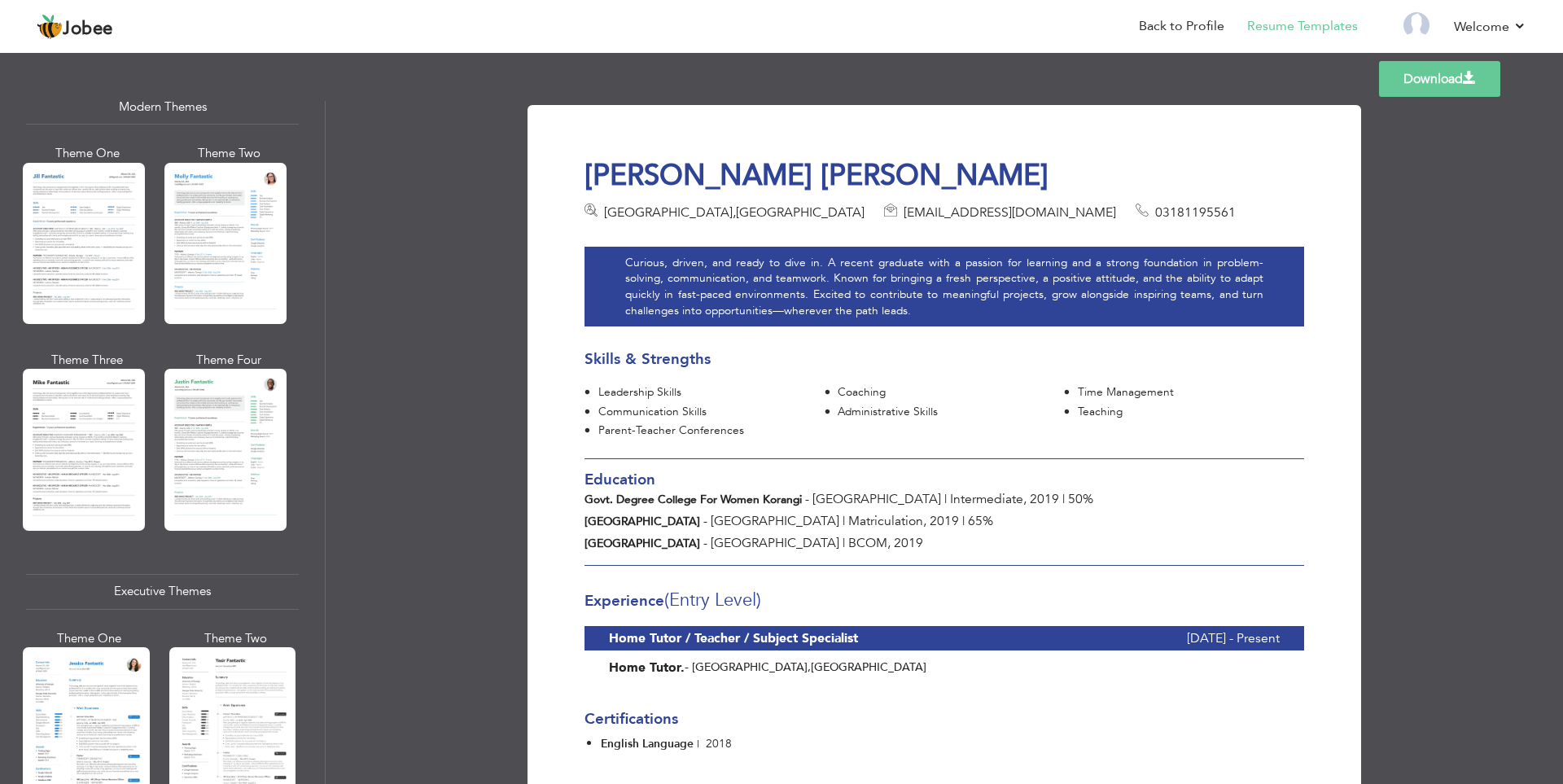
click at [1448, 78] on link "Download" at bounding box center [1440, 79] width 121 height 36
